Goal: Task Accomplishment & Management: Complete application form

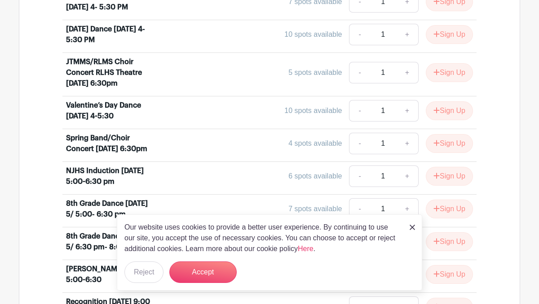
scroll to position [465, 0]
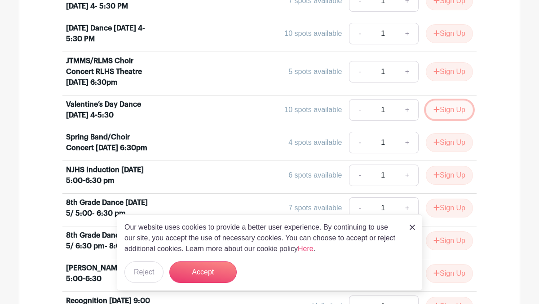
click at [448, 119] on button "Sign Up" at bounding box center [448, 110] width 47 height 19
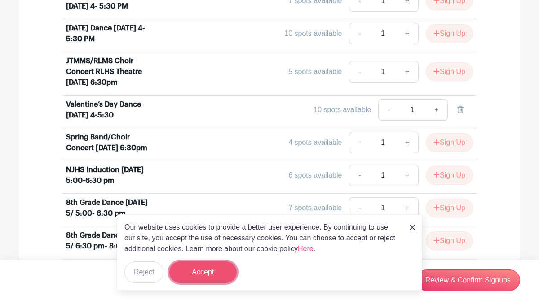
click at [197, 275] on button "Accept" at bounding box center [202, 273] width 67 height 22
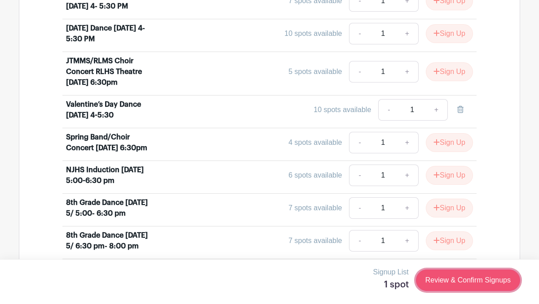
click at [441, 277] on link "Review & Confirm Signups" at bounding box center [468, 281] width 104 height 22
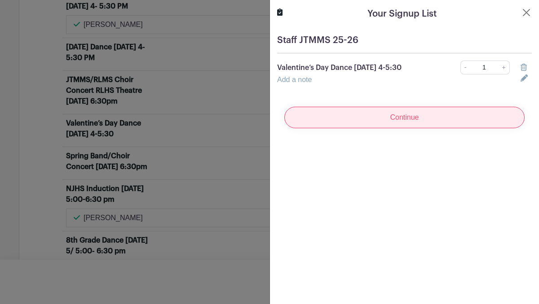
click at [419, 121] on input "Continue" at bounding box center [404, 118] width 240 height 22
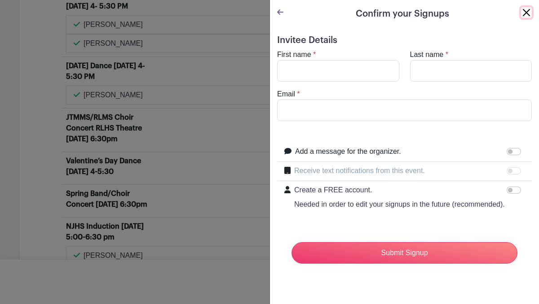
click at [525, 11] on button "Close" at bounding box center [526, 12] width 11 height 11
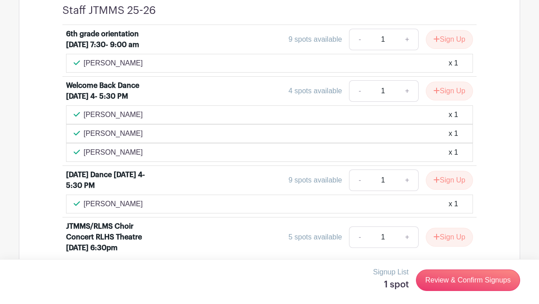
scroll to position [391, 0]
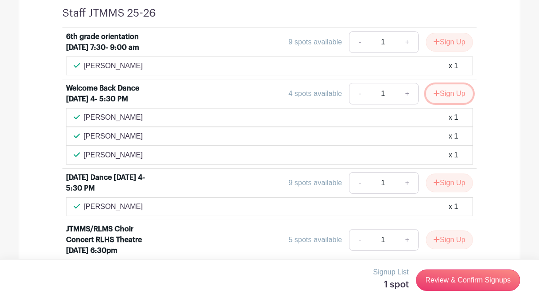
click at [449, 103] on button "Sign Up" at bounding box center [448, 93] width 47 height 19
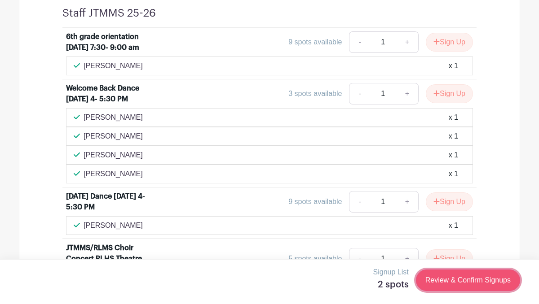
click at [440, 284] on link "Review & Confirm Signups" at bounding box center [468, 281] width 104 height 22
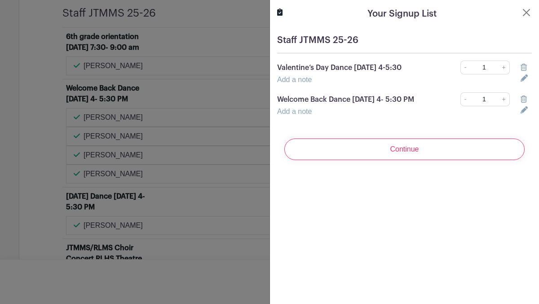
click at [526, 65] on icon at bounding box center [523, 67] width 6 height 7
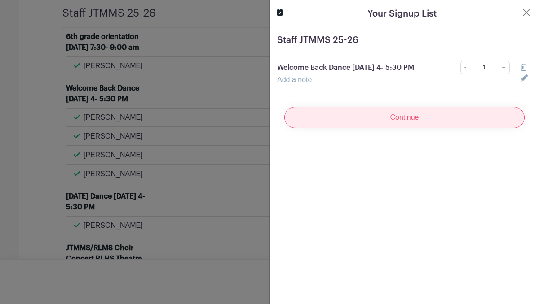
click at [421, 123] on input "Continue" at bounding box center [404, 118] width 240 height 22
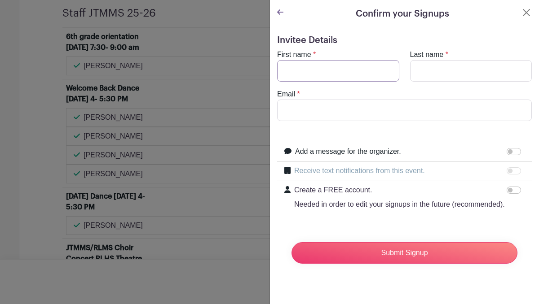
click at [371, 66] on input "First name" at bounding box center [338, 71] width 122 height 22
type input "[PERSON_NAME]"
type input "[EMAIL_ADDRESS][DOMAIN_NAME]"
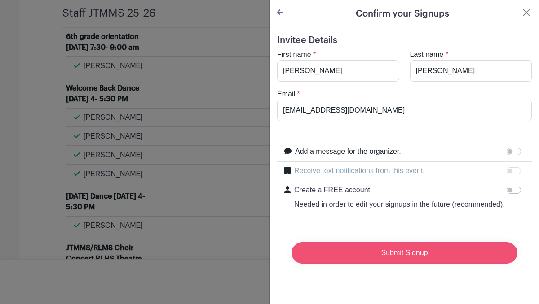
click at [390, 255] on input "Submit Signup" at bounding box center [404, 253] width 226 height 22
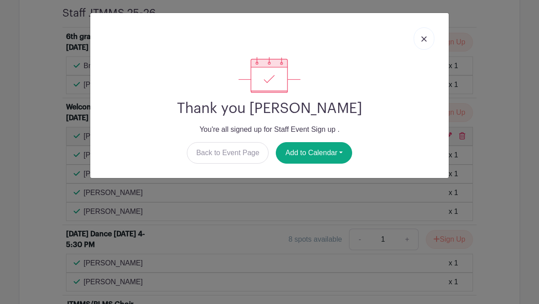
click at [425, 40] on img at bounding box center [423, 38] width 5 height 5
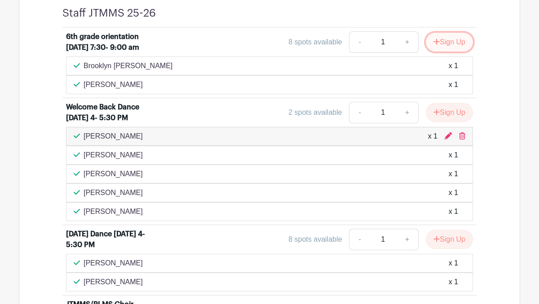
click at [444, 48] on button "Sign Up" at bounding box center [448, 42] width 47 height 19
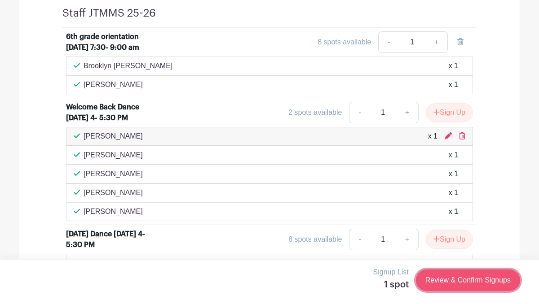
click at [447, 279] on link "Review & Confirm Signups" at bounding box center [468, 281] width 104 height 22
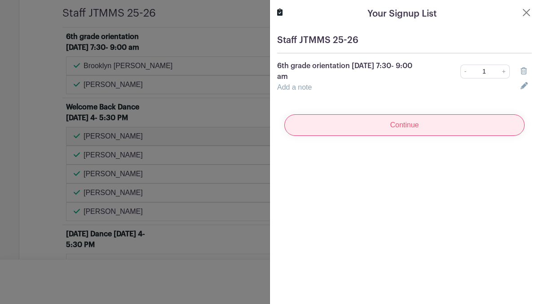
click at [405, 126] on input "Continue" at bounding box center [404, 125] width 240 height 22
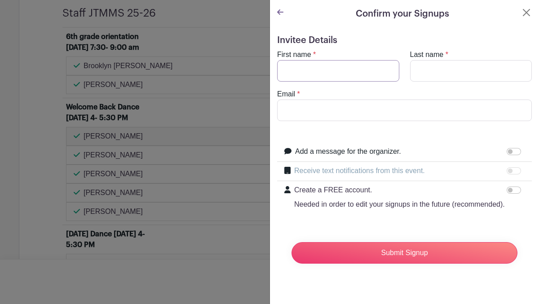
click at [363, 75] on input "First name" at bounding box center [338, 71] width 122 height 22
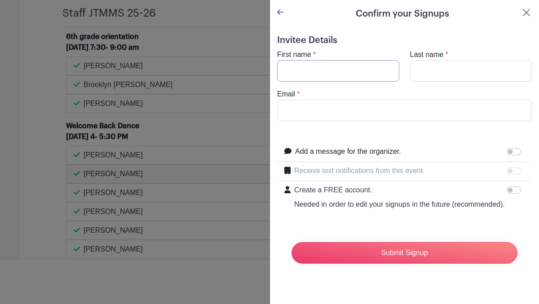
type input "[PERSON_NAME]"
type input "[EMAIL_ADDRESS][DOMAIN_NAME]"
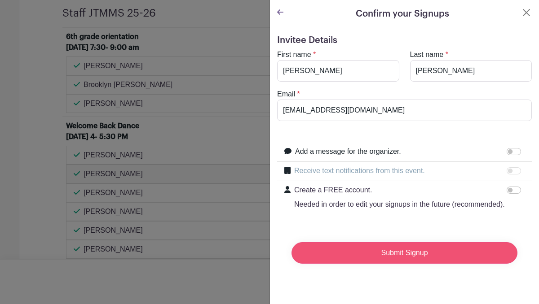
click at [399, 254] on input "Submit Signup" at bounding box center [404, 253] width 226 height 22
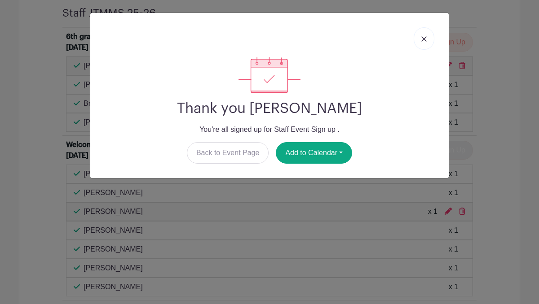
click at [427, 36] on link at bounding box center [423, 38] width 21 height 22
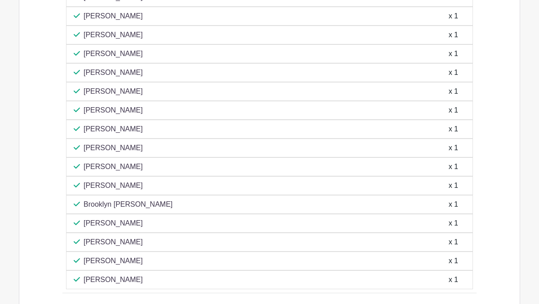
scroll to position [2204, 0]
